Goal: Information Seeking & Learning: Learn about a topic

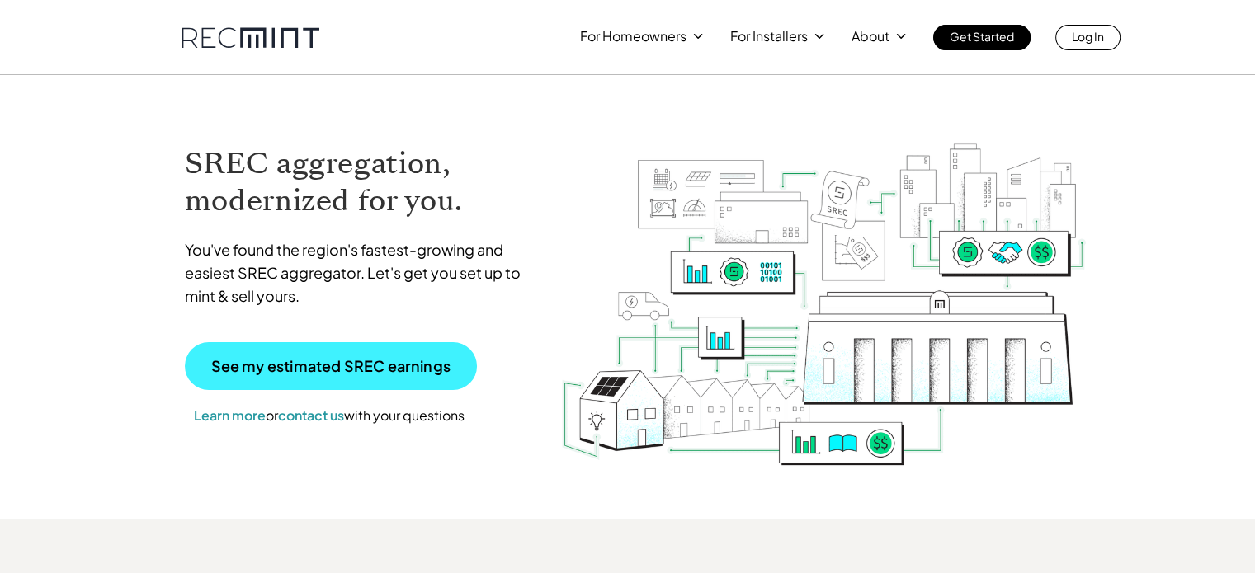
click at [357, 361] on p "See my estimated SREC earnings" at bounding box center [330, 366] width 239 height 15
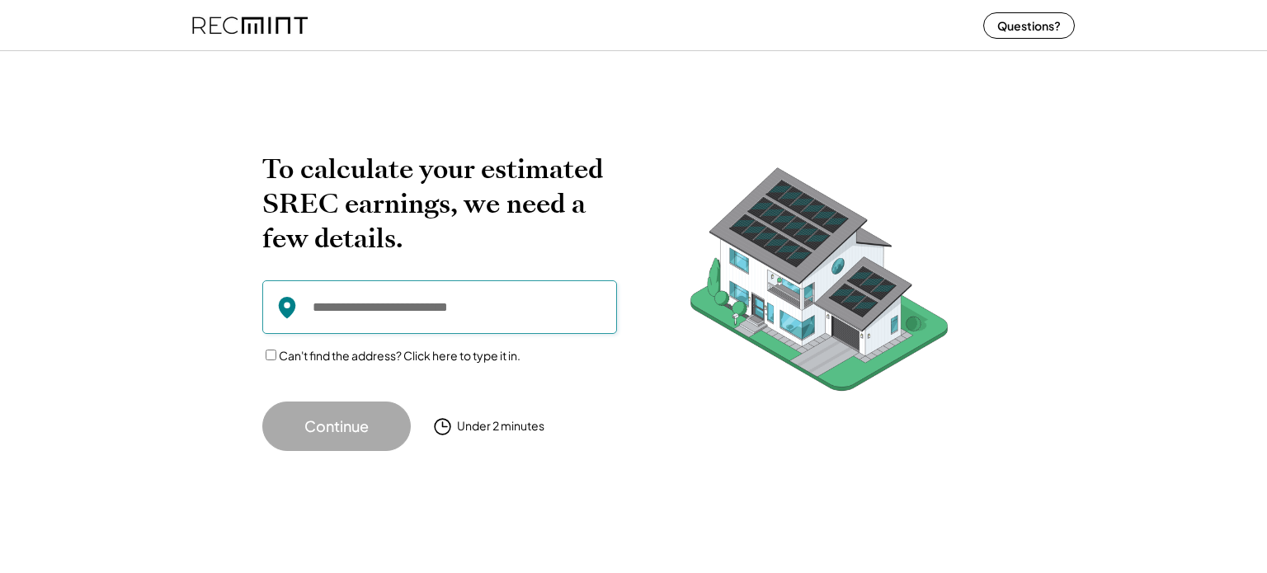
click at [375, 308] on input "input" at bounding box center [439, 308] width 355 height 54
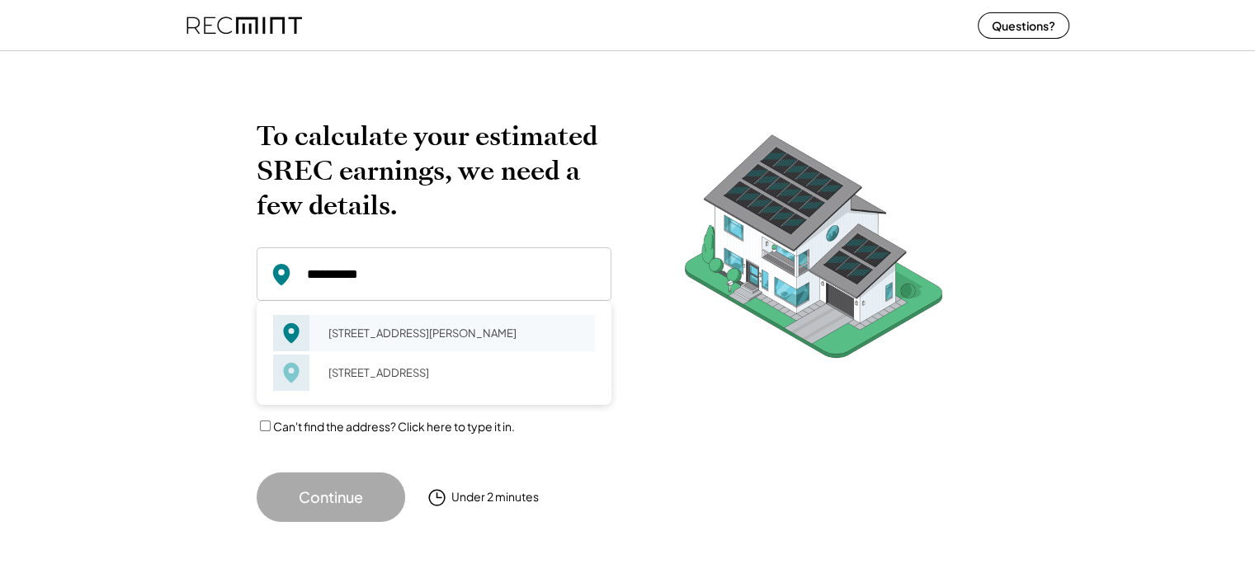
click at [370, 336] on div "12587 Cloverhill Dr West Friendship, MD 21794" at bounding box center [456, 333] width 277 height 23
type input "**********"
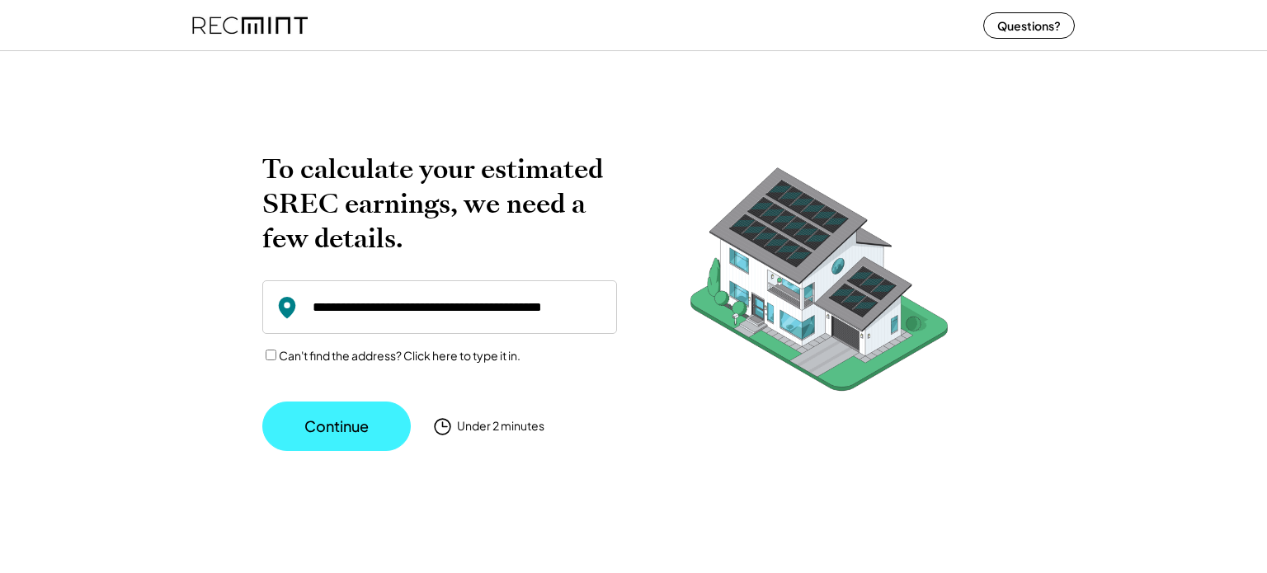
click at [356, 418] on button "Continue" at bounding box center [336, 427] width 149 height 50
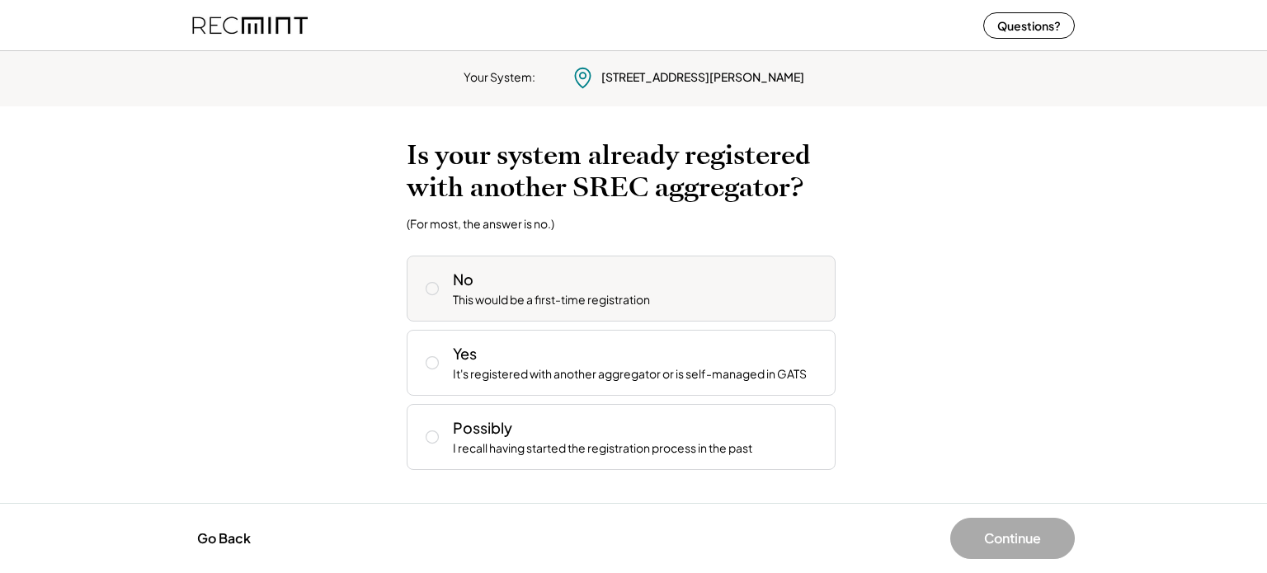
click at [487, 303] on div "This would be a first-time registration" at bounding box center [551, 300] width 197 height 17
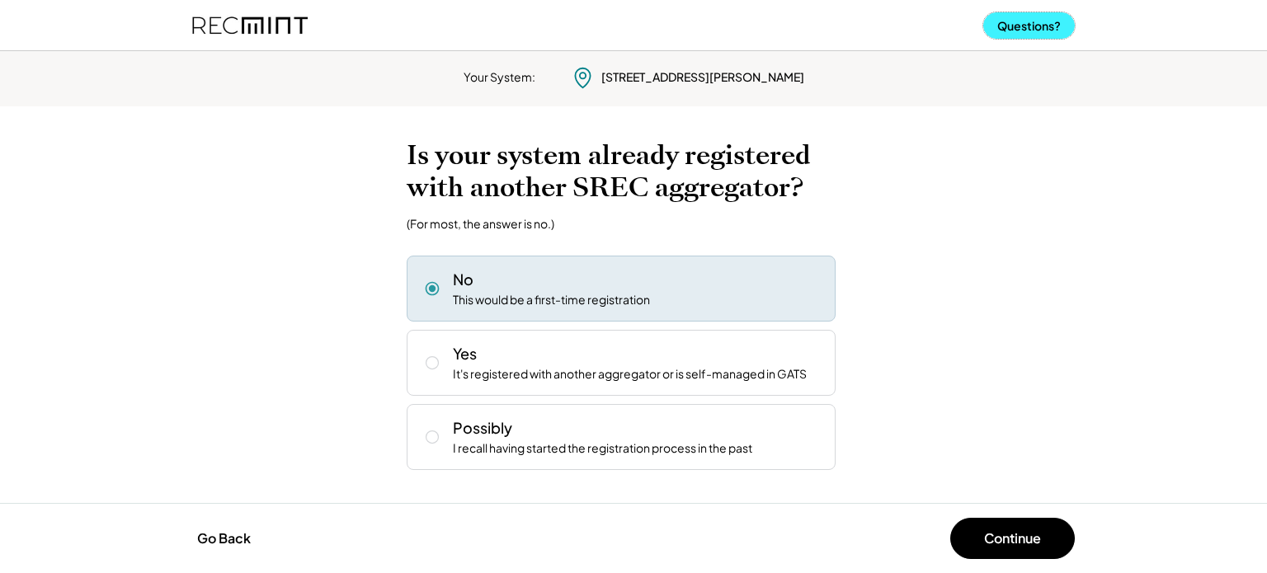
click at [1040, 22] on button "Questions?" at bounding box center [1029, 25] width 92 height 26
